Goal: Task Accomplishment & Management: Use online tool/utility

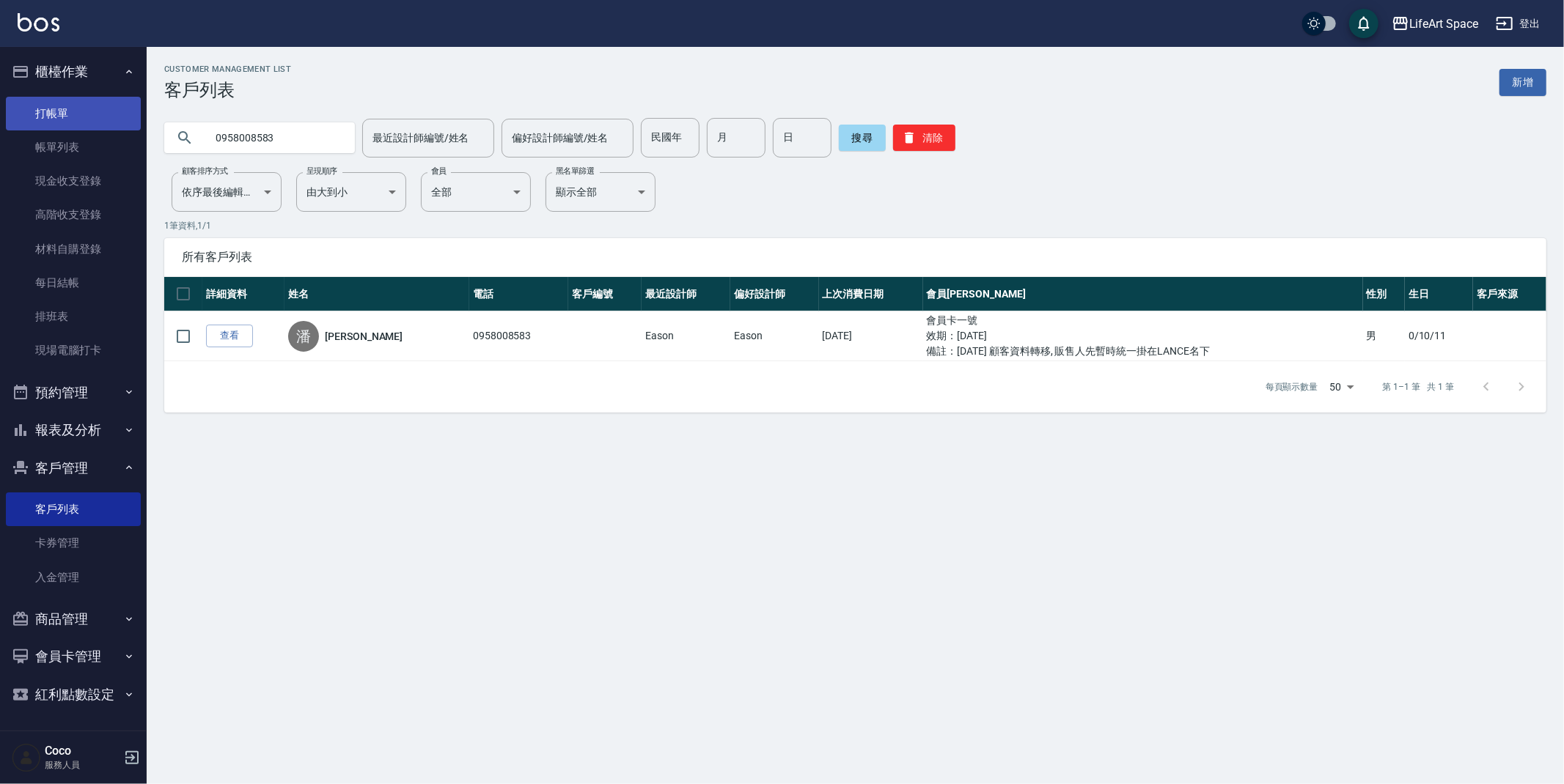
click at [82, 106] on link "打帳單" at bounding box center [73, 113] width 135 height 34
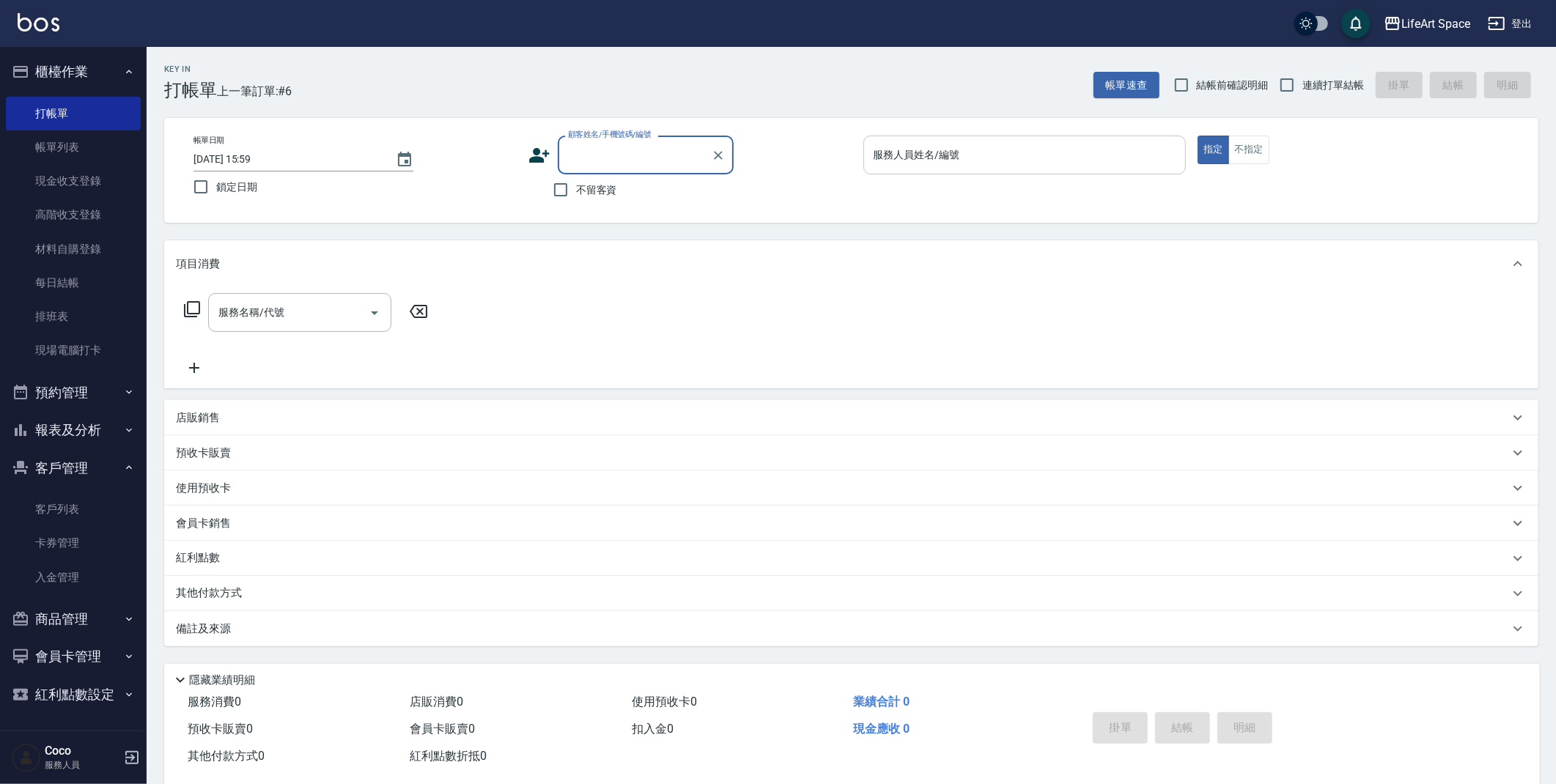
click at [958, 157] on input "服務人員姓名/編號" at bounding box center [1025, 154] width 310 height 26
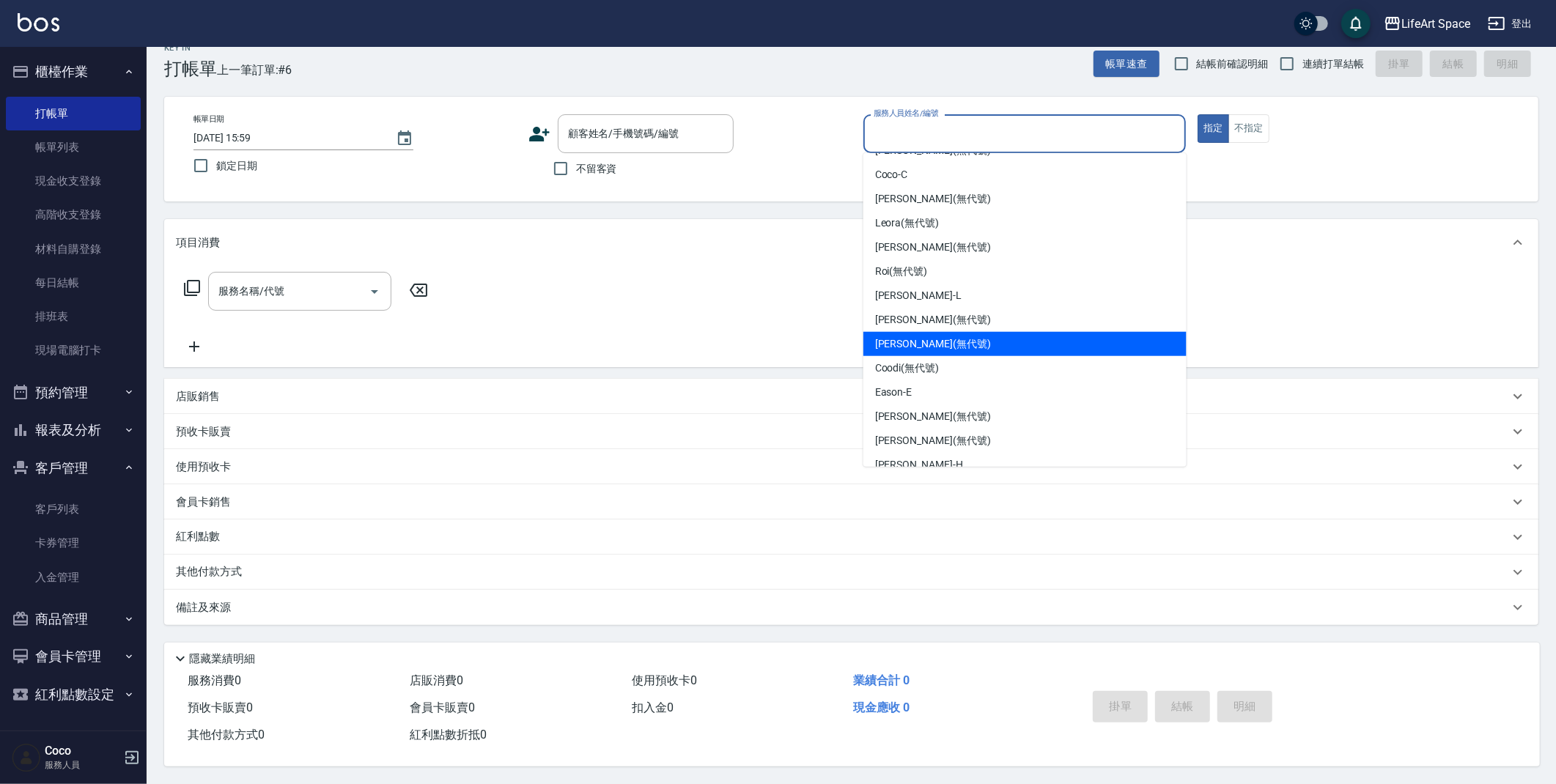
scroll to position [203, 0]
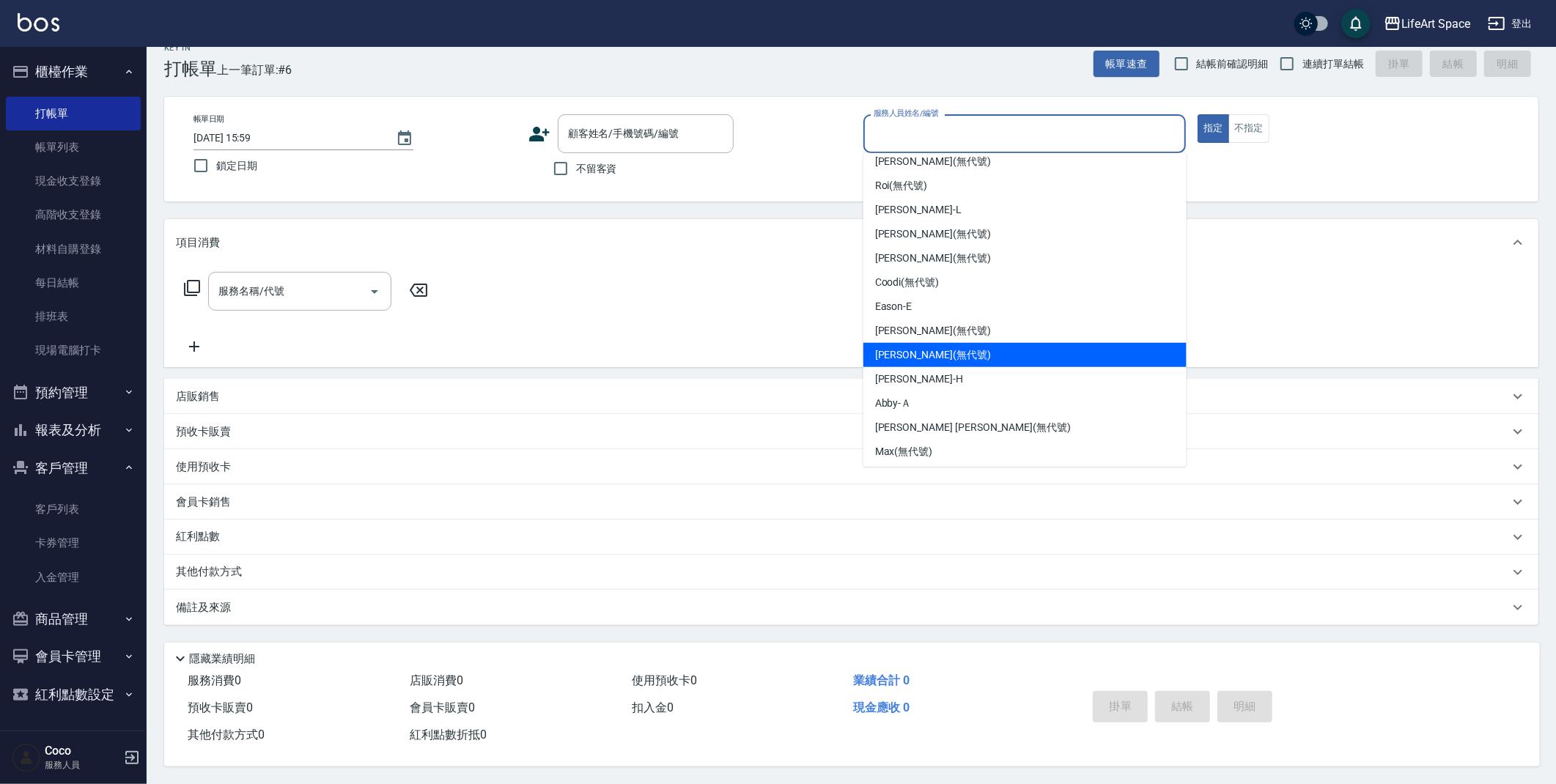
click at [935, 348] on div "[PERSON_NAME] (無代號)" at bounding box center [1025, 355] width 324 height 24
type input "[PERSON_NAME](無代號)"
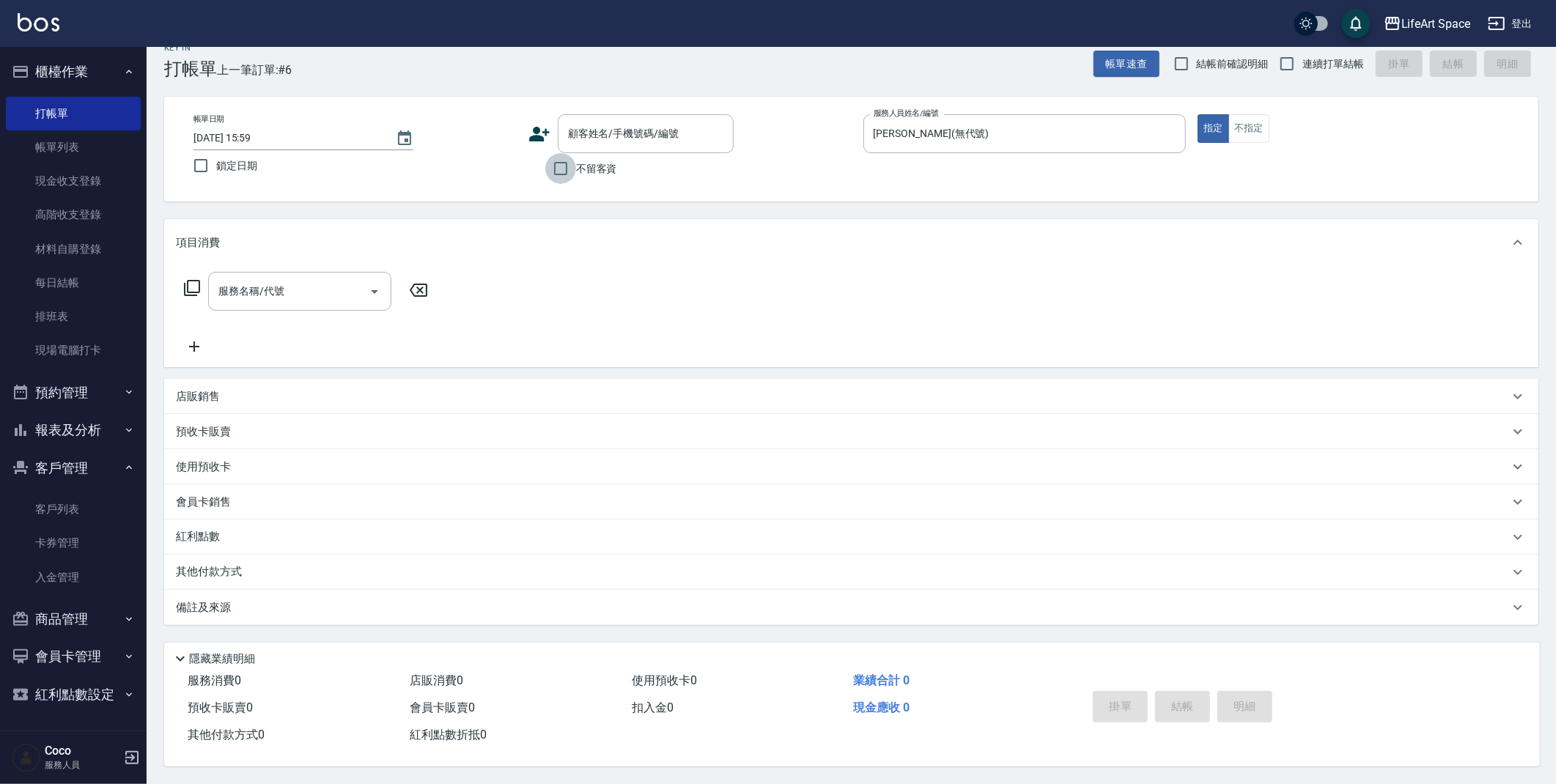
click at [560, 165] on input "不留客資" at bounding box center [561, 168] width 30 height 30
checkbox input "true"
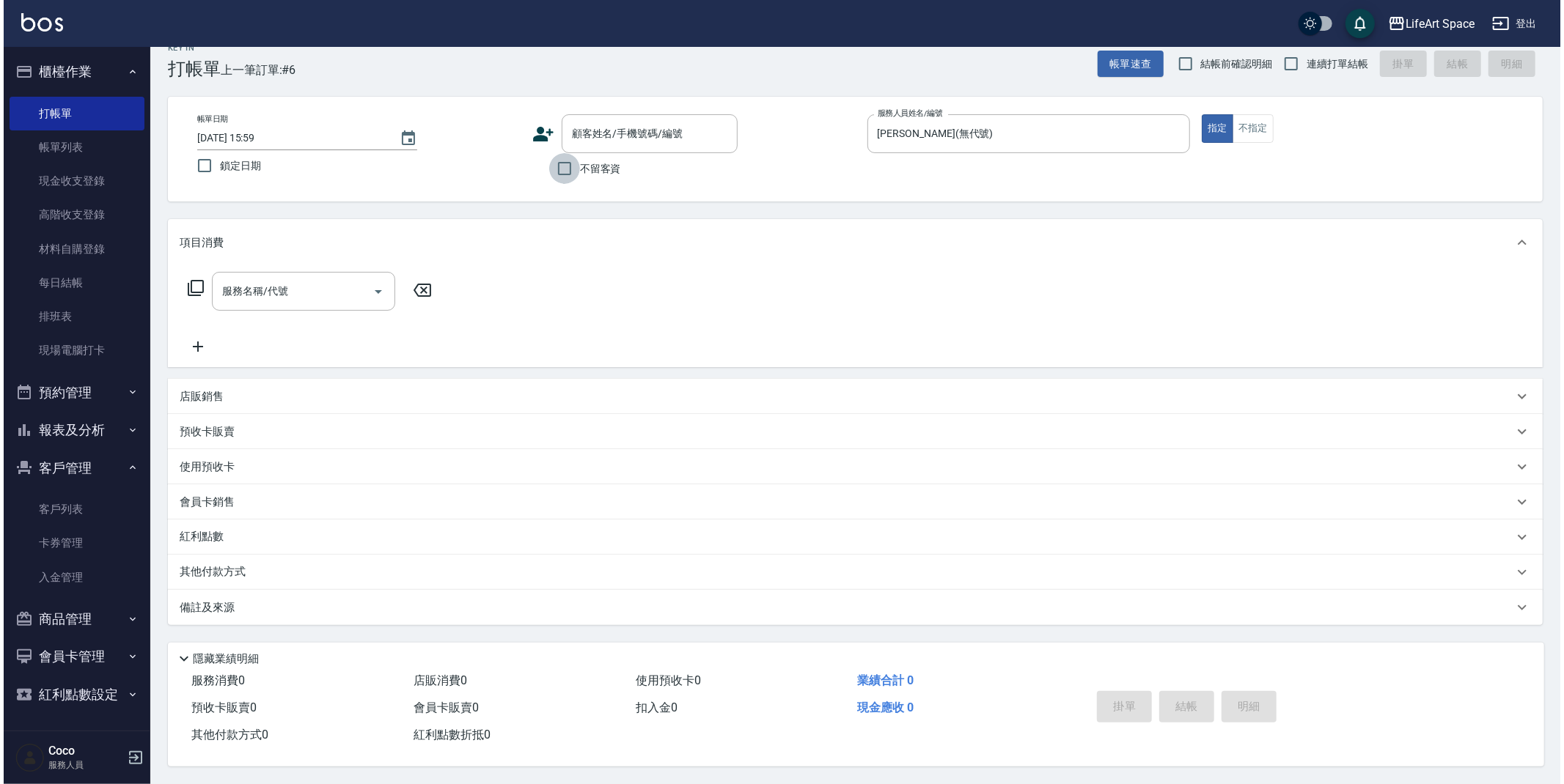
scroll to position [0, 0]
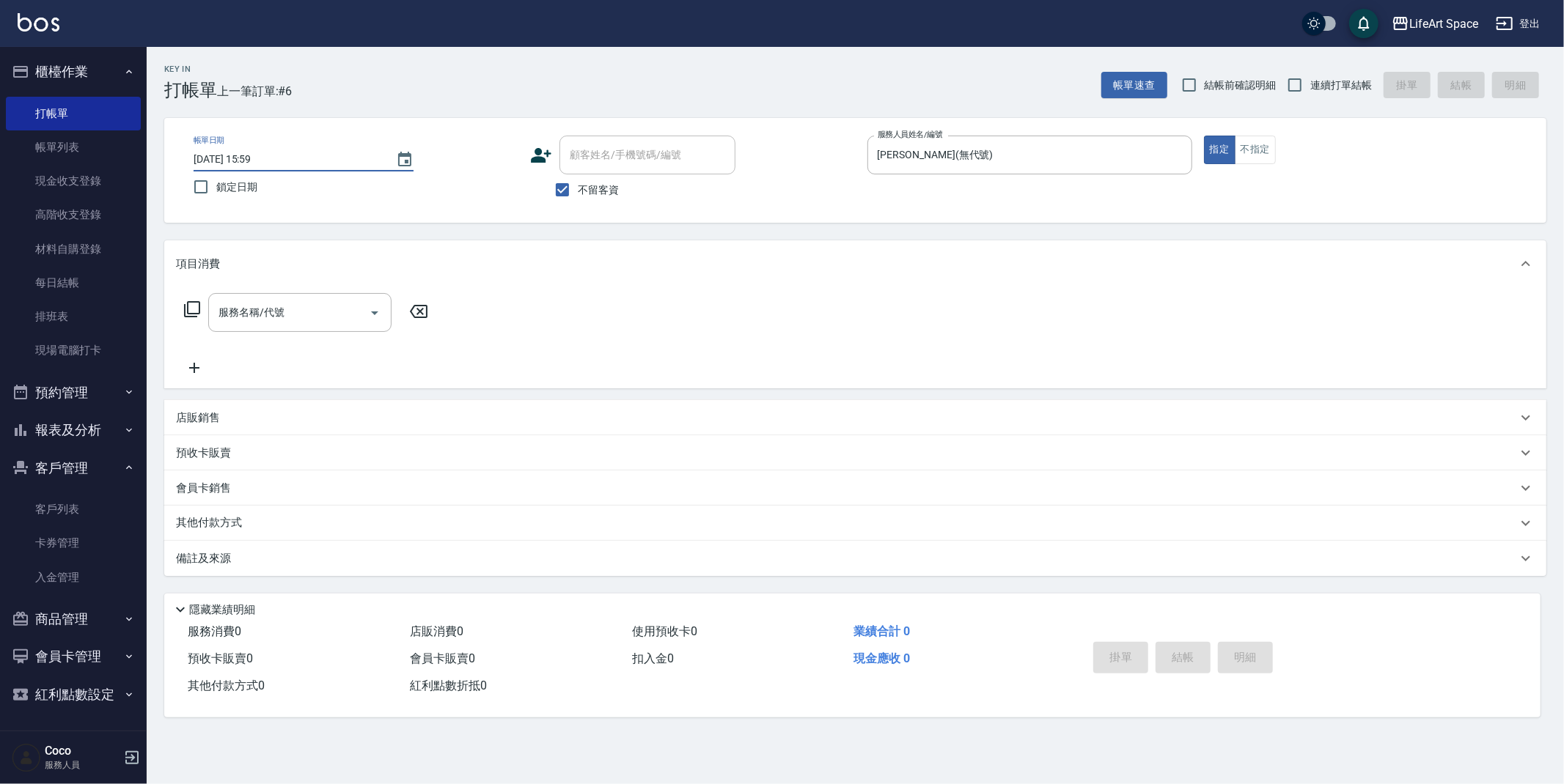
click at [379, 163] on input "[DATE] 15:59" at bounding box center [287, 159] width 188 height 24
click at [405, 161] on icon "Choose date, selected date is 2025-10-04" at bounding box center [405, 159] width 13 height 15
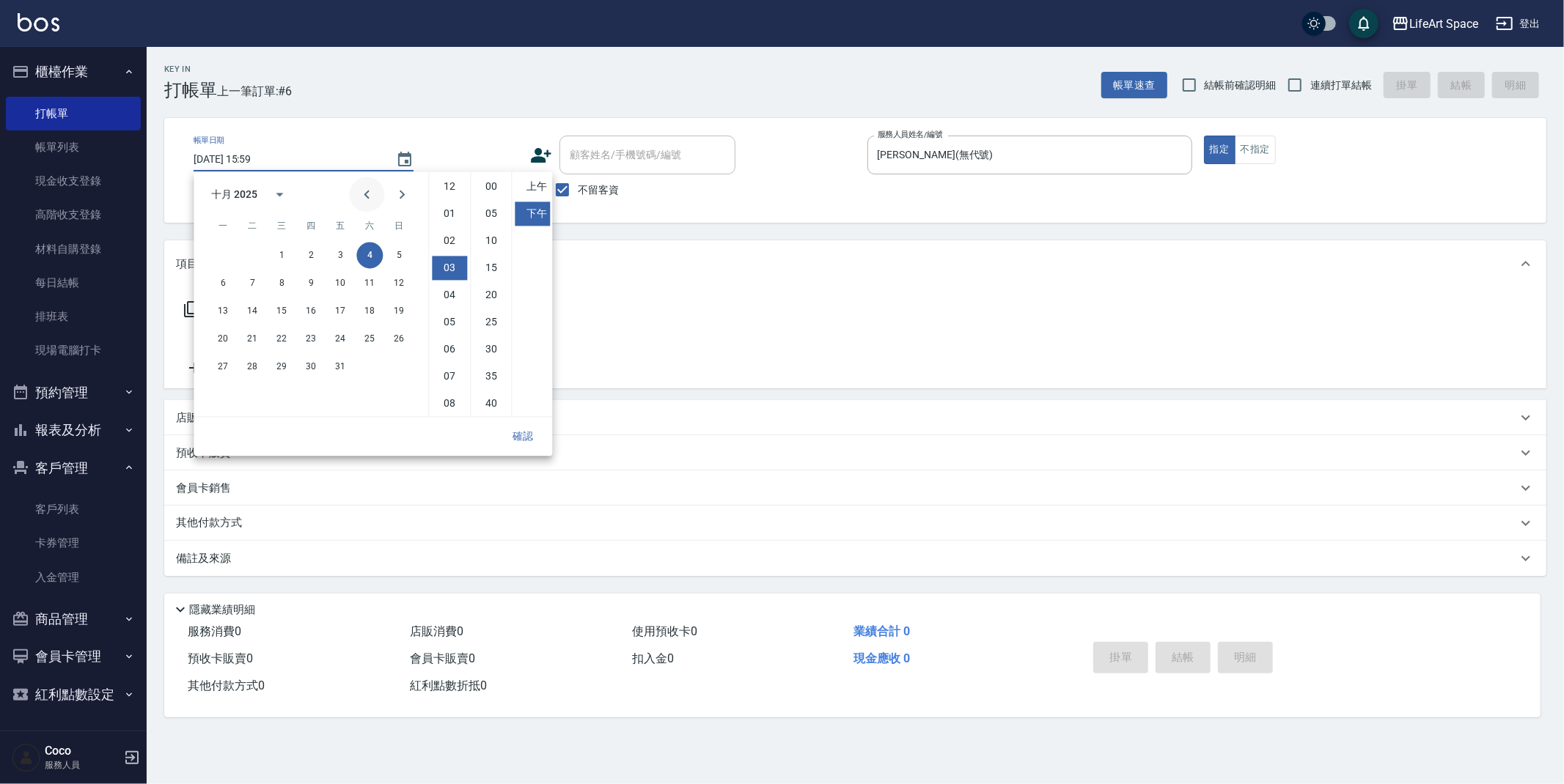
scroll to position [80, 0]
click at [278, 252] on button "1" at bounding box center [281, 255] width 27 height 26
click at [451, 320] on li "08" at bounding box center [449, 323] width 35 height 24
click at [489, 187] on li "00" at bounding box center [490, 186] width 35 height 24
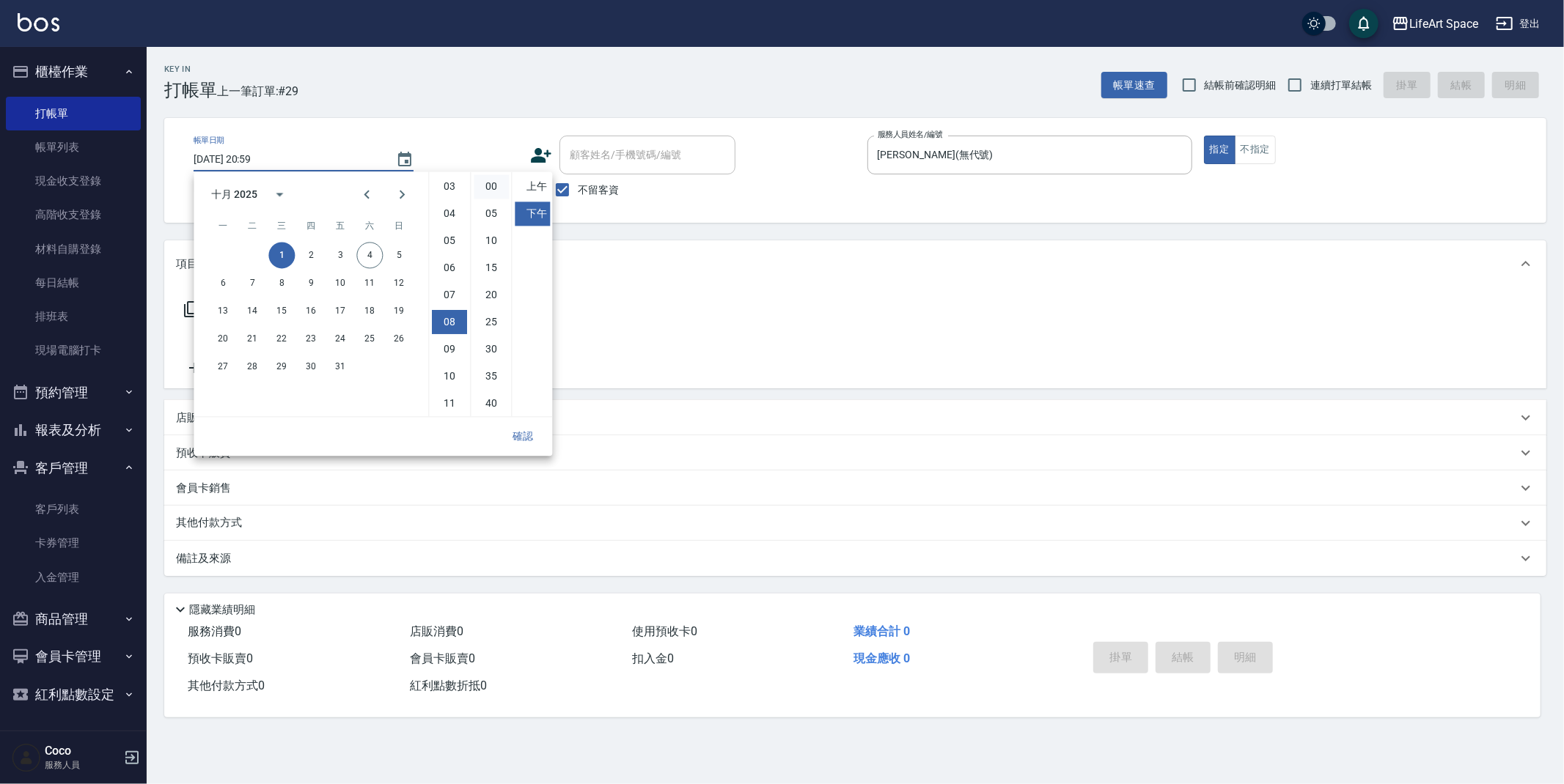
type input "[DATE] 20:00"
drag, startPoint x: 667, startPoint y: 257, endPoint x: 623, endPoint y: 281, distance: 50.1
click at [668, 257] on div "項目消費" at bounding box center [847, 264] width 1341 height 16
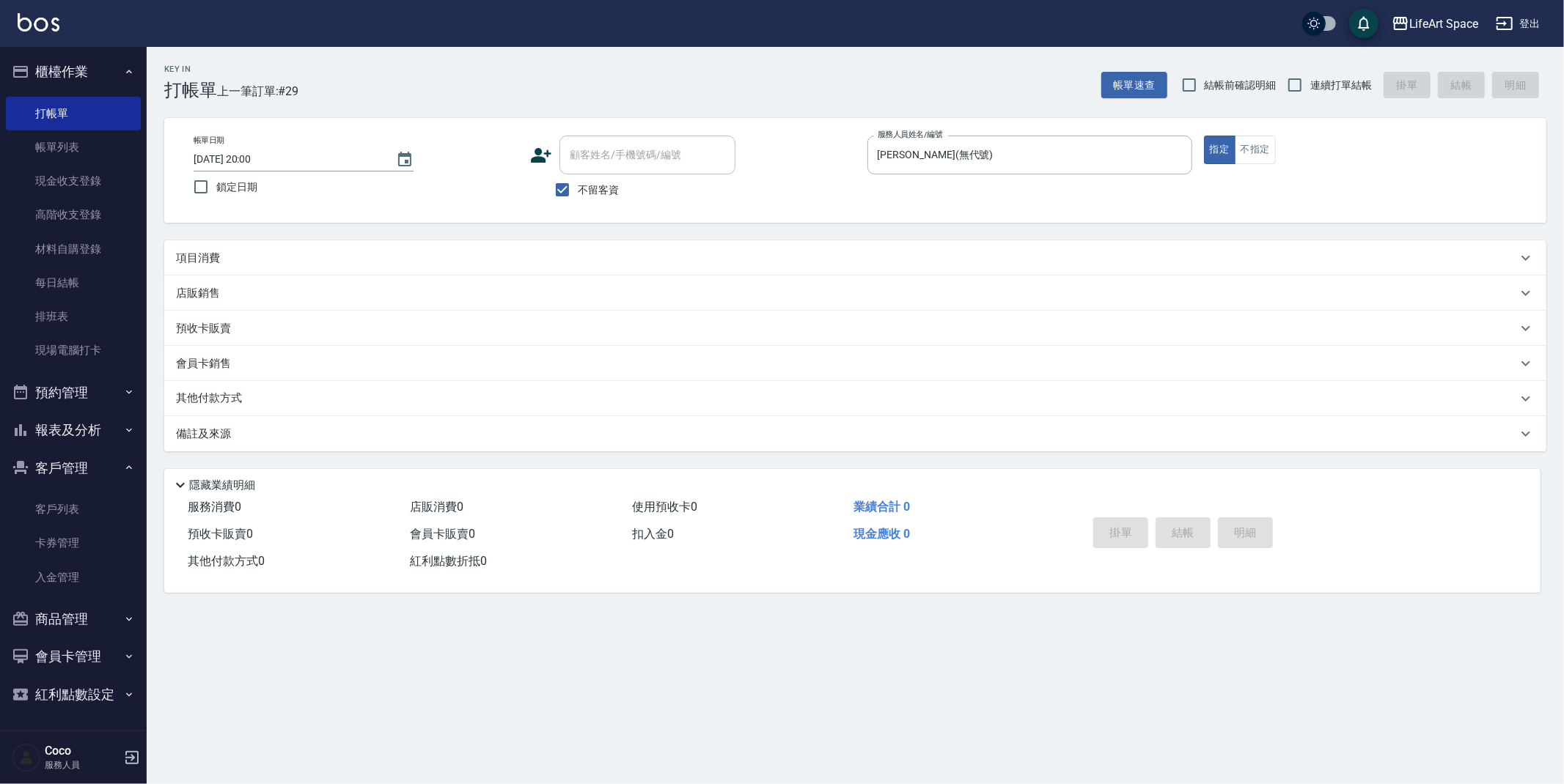
click at [224, 259] on div "項目消費" at bounding box center [847, 259] width 1341 height 16
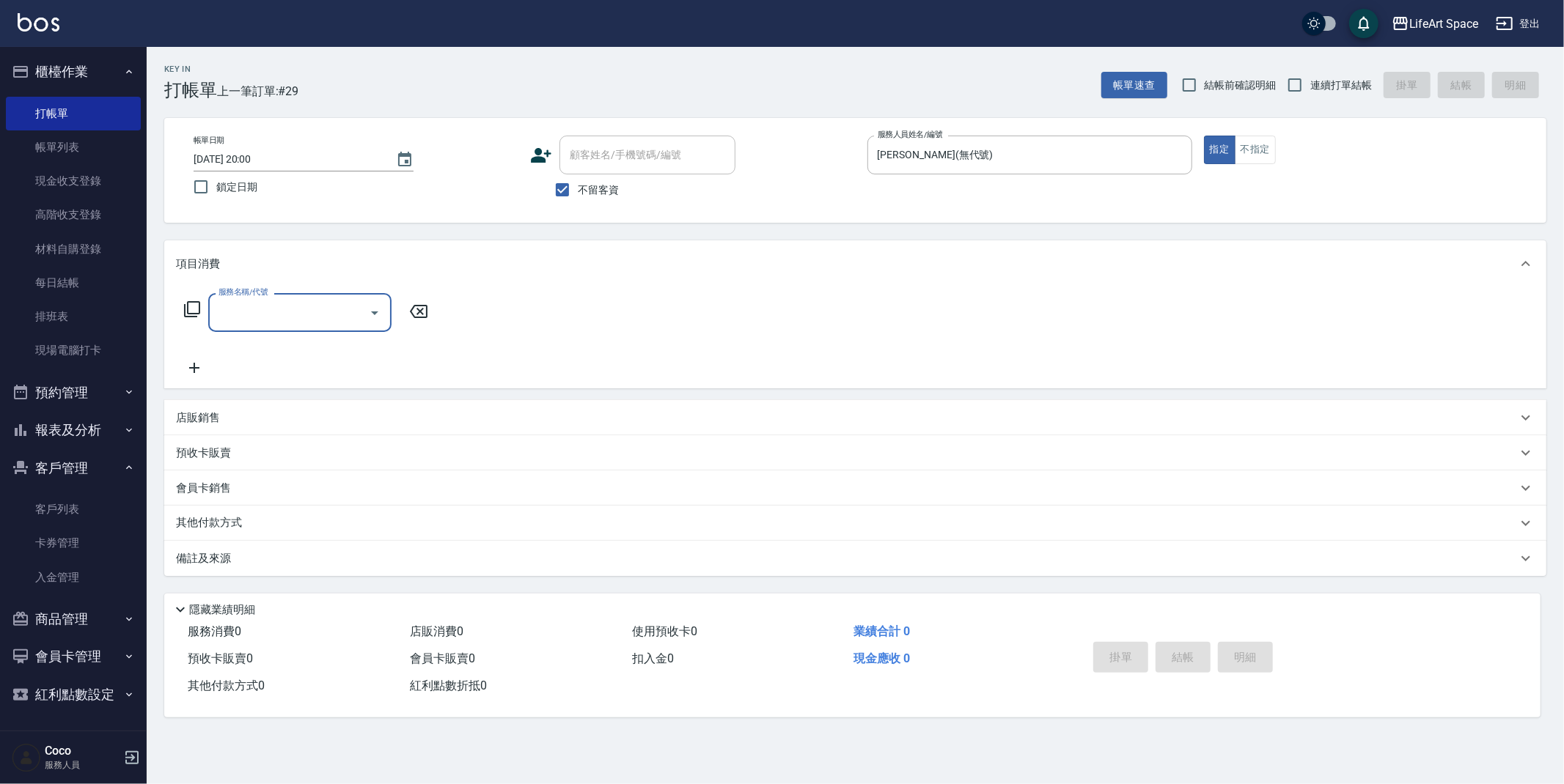
scroll to position [0, 0]
click at [264, 321] on input "服務名稱/代號" at bounding box center [288, 313] width 148 height 26
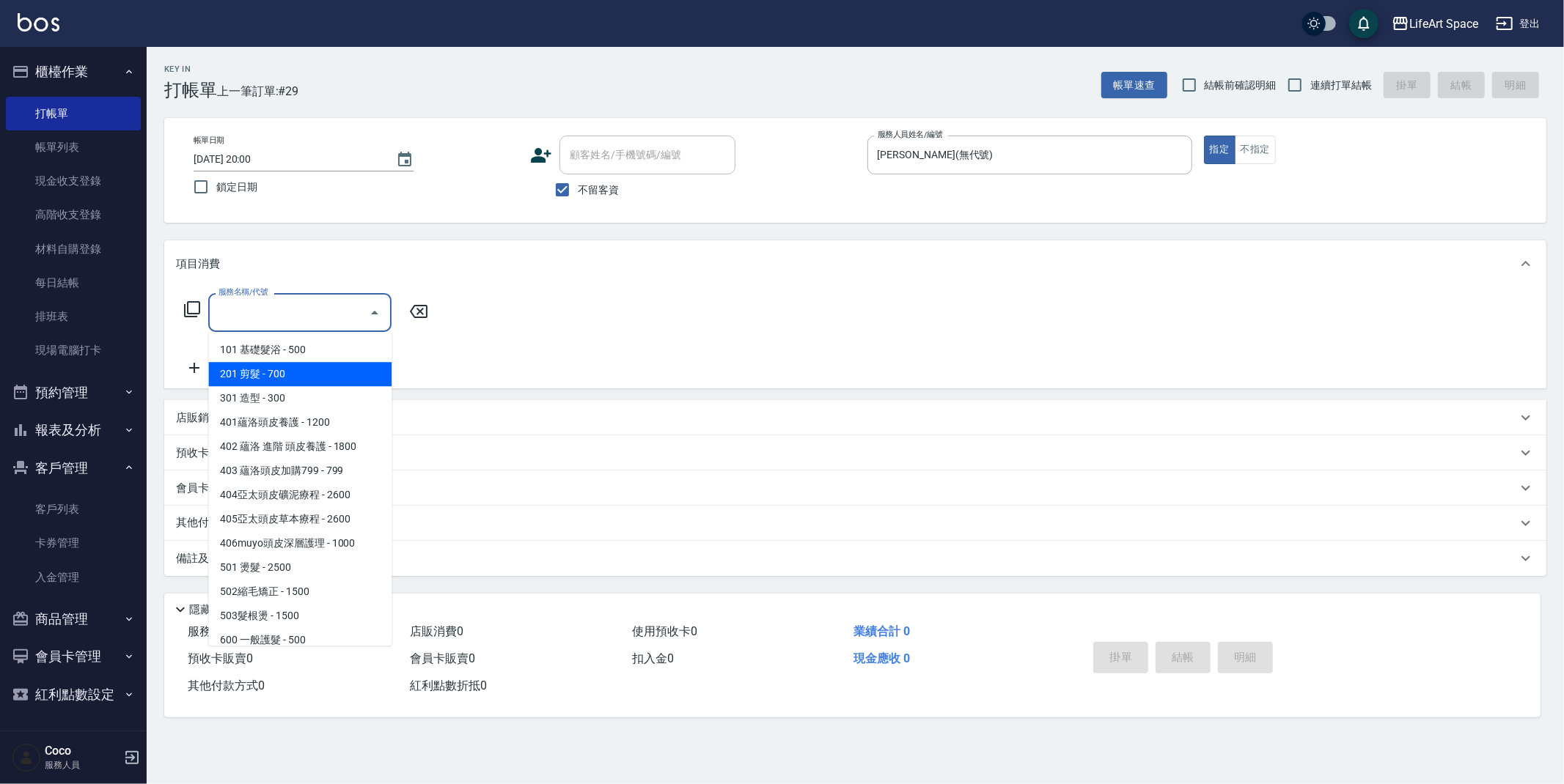
click at [261, 379] on span "201 剪髮 - 700" at bounding box center [299, 373] width 183 height 24
type input "201 剪髮(201)"
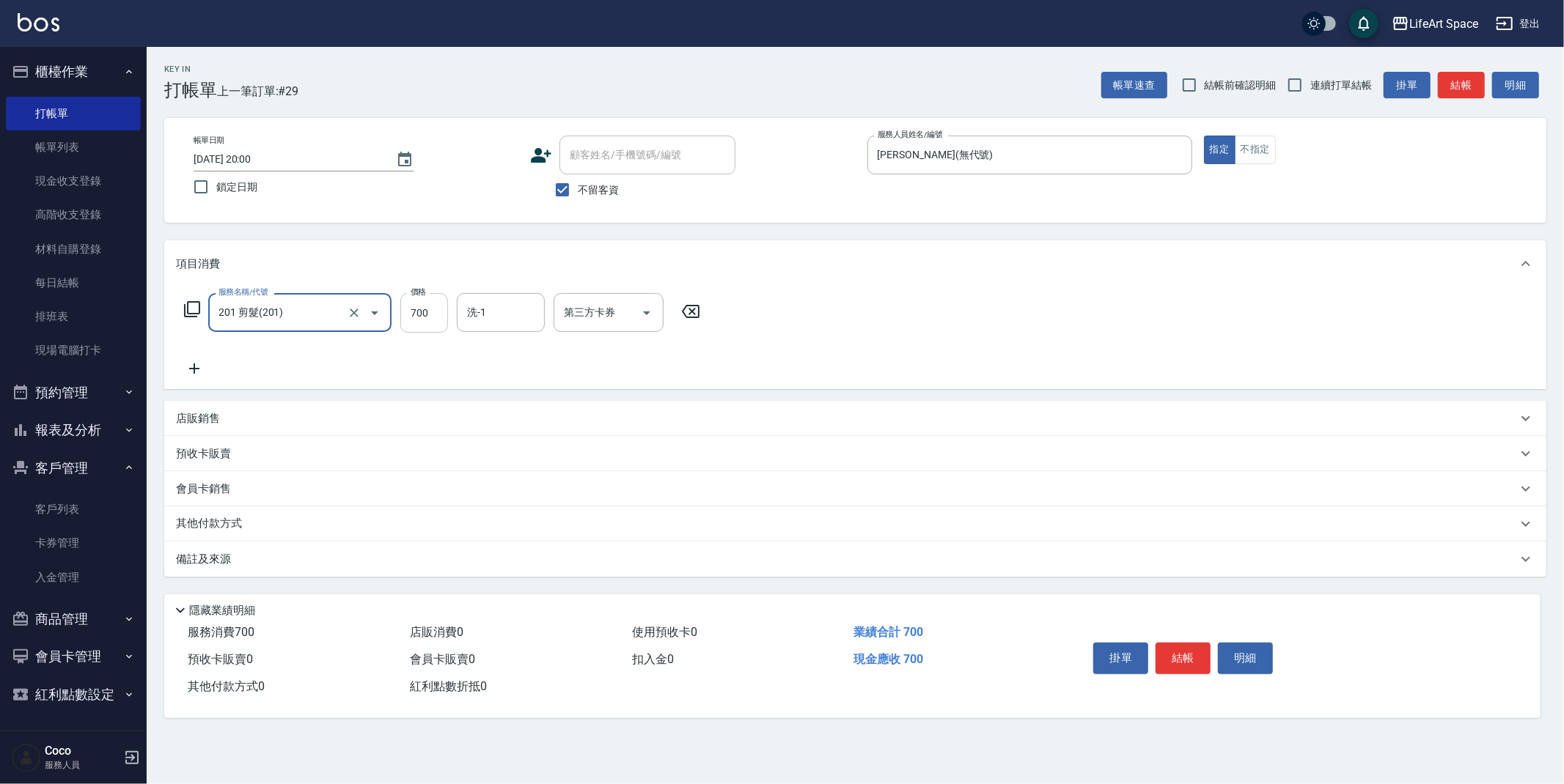
click at [437, 325] on input "700" at bounding box center [423, 313] width 48 height 40
type input "600"
click at [1038, 357] on div "服務名稱/代號 201 剪髮(201) 服務名稱/代號 價格 600 價格 洗-1 洗-1 第三方卡券 第三方卡券" at bounding box center [855, 338] width 1382 height 102
click at [1186, 666] on button "結帳" at bounding box center [1183, 658] width 55 height 30
